Goal: Task Accomplishment & Management: Manage account settings

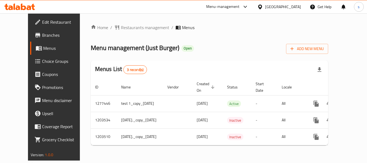
click at [42, 62] on span "Choice Groups" at bounding box center [63, 61] width 43 height 7
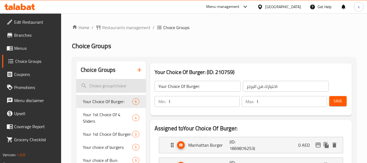
click at [108, 82] on input "search" at bounding box center [110, 86] width 69 height 14
paste input "Make it combo"
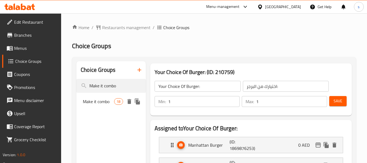
type input "Make it combo"
click at [98, 96] on div "Make it combo 18" at bounding box center [110, 101] width 69 height 13
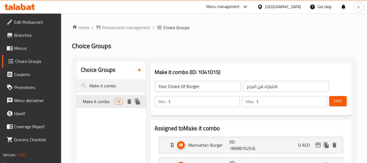
type input "Make it combo"
type input "إعملها كومبو"
type input "0"
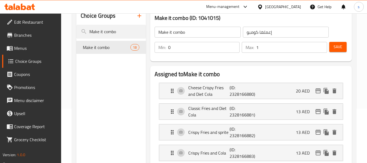
scroll to position [54, 0]
click at [170, 88] on icon "Expand" at bounding box center [172, 90] width 7 height 7
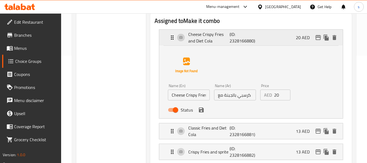
scroll to position [109, 0]
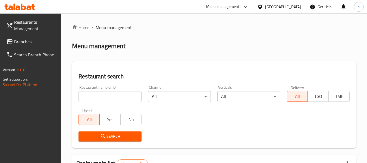
click at [228, 2] on div "Menu-management" at bounding box center [227, 6] width 51 height 13
click at [236, 7] on div "Menu-management" at bounding box center [222, 7] width 33 height 7
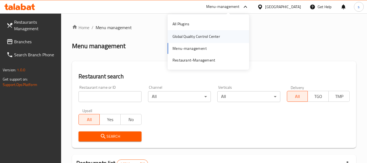
click at [215, 36] on div "Global Quality Control Center" at bounding box center [195, 36] width 47 height 6
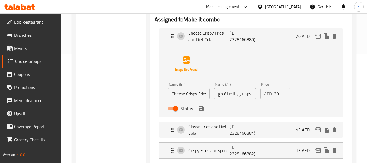
scroll to position [109, 0]
click at [30, 36] on span "Branches" at bounding box center [35, 35] width 43 height 7
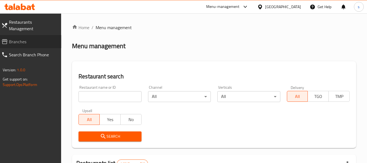
click at [36, 38] on span "Branches" at bounding box center [33, 41] width 48 height 7
